Goal: Task Accomplishment & Management: Use online tool/utility

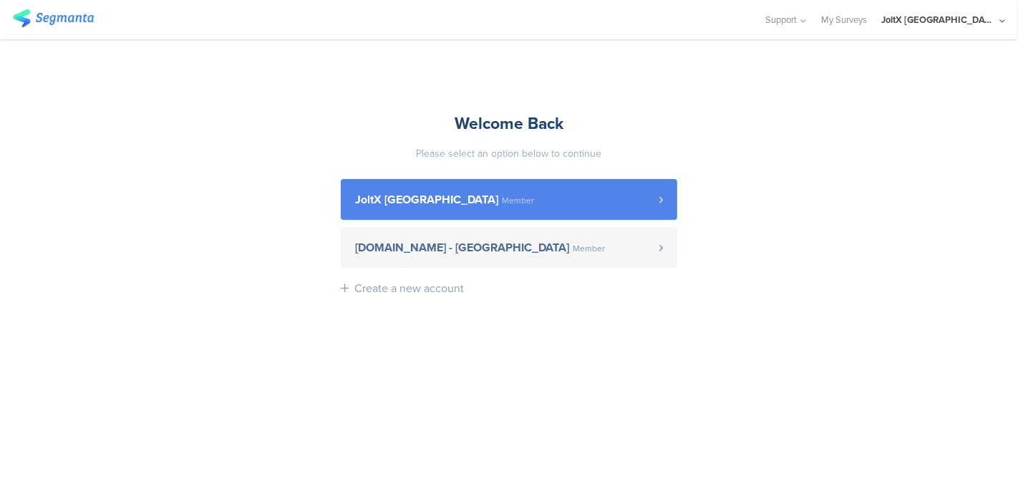
click at [502, 203] on span "Member" at bounding box center [518, 200] width 32 height 9
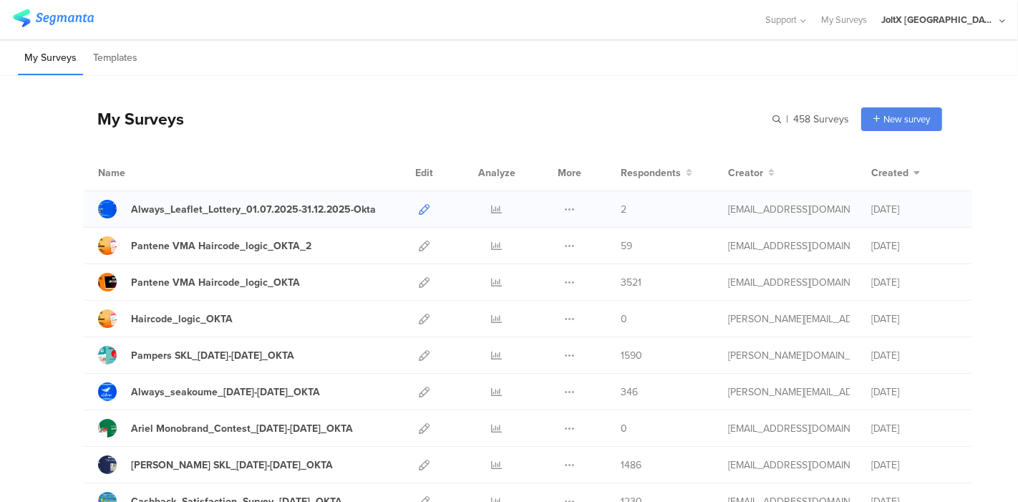
click at [419, 213] on icon at bounding box center [424, 209] width 11 height 11
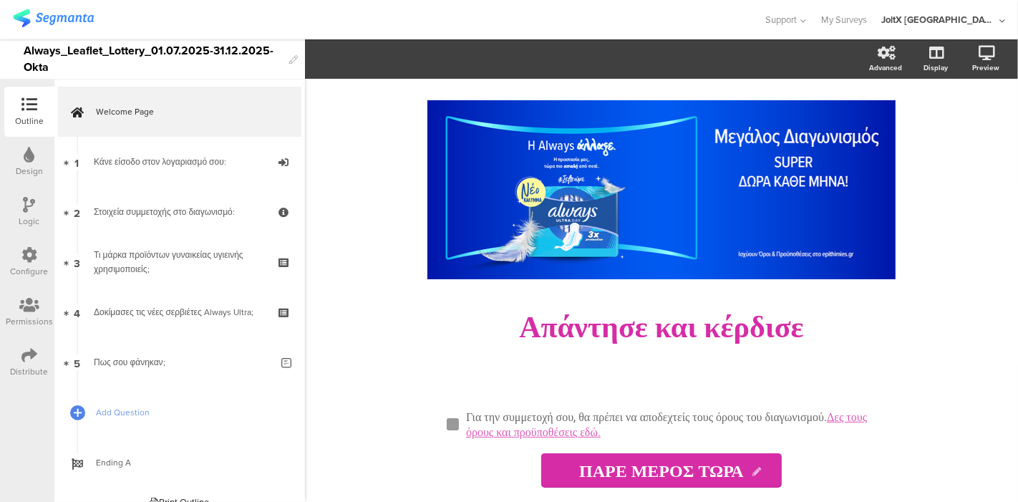
click at [26, 276] on div "Configure" at bounding box center [30, 271] width 38 height 13
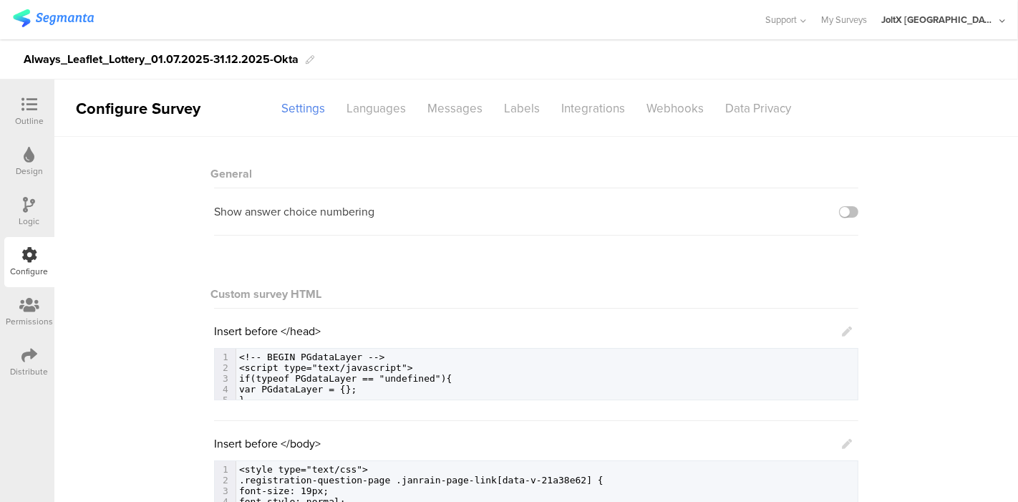
click at [42, 359] on div "Distribute" at bounding box center [29, 362] width 50 height 50
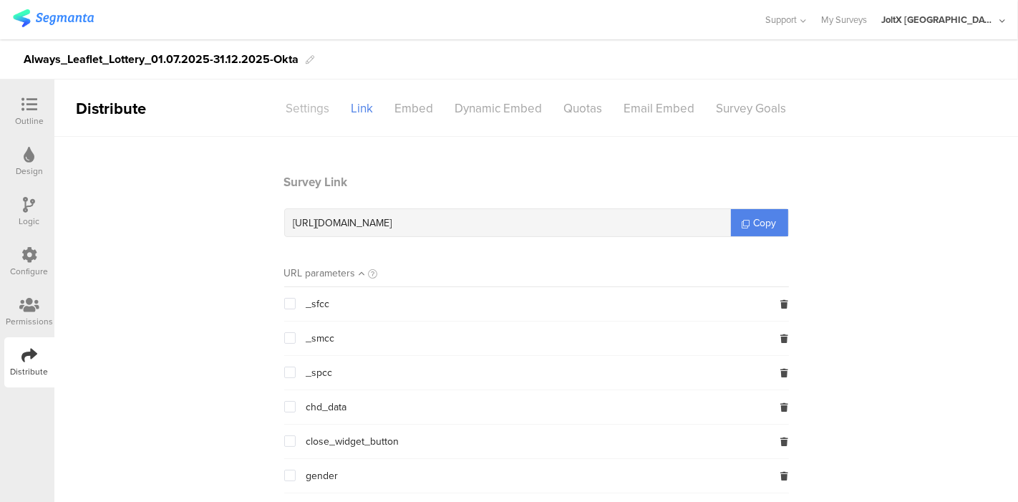
click at [311, 110] on div "Settings" at bounding box center [308, 108] width 65 height 25
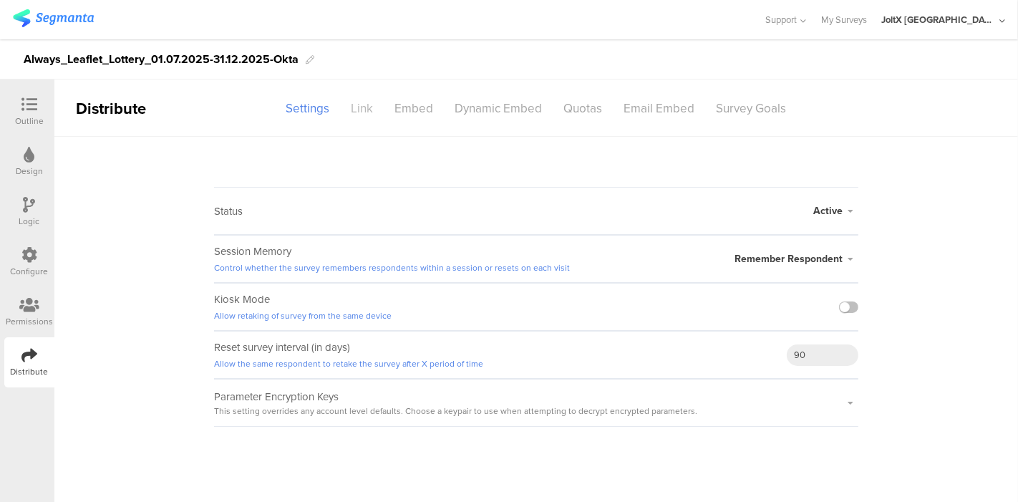
click at [359, 110] on div "Link" at bounding box center [363, 108] width 44 height 25
